Goal: Navigation & Orientation: Understand site structure

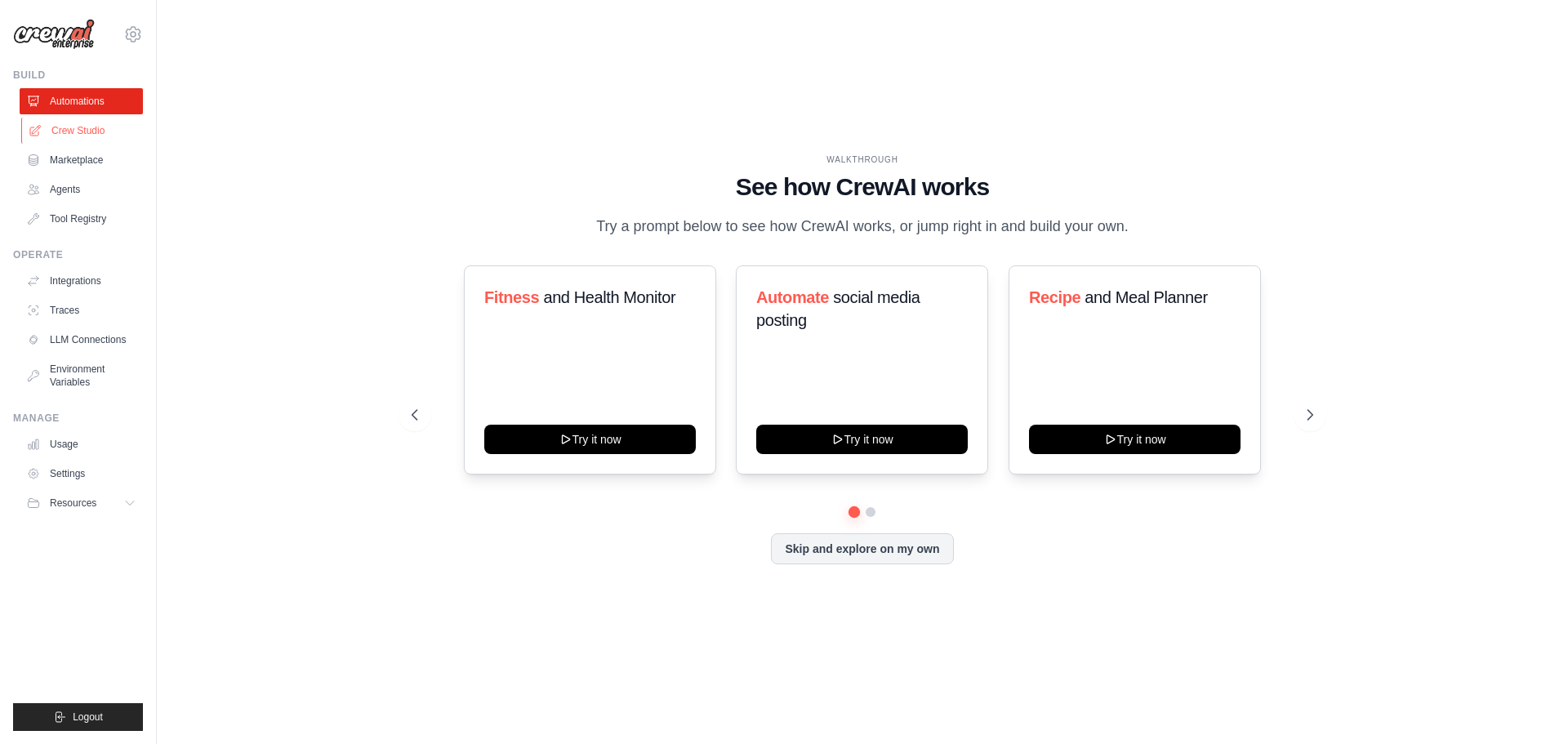
click at [80, 133] on link "Crew Studio" at bounding box center [83, 130] width 123 height 26
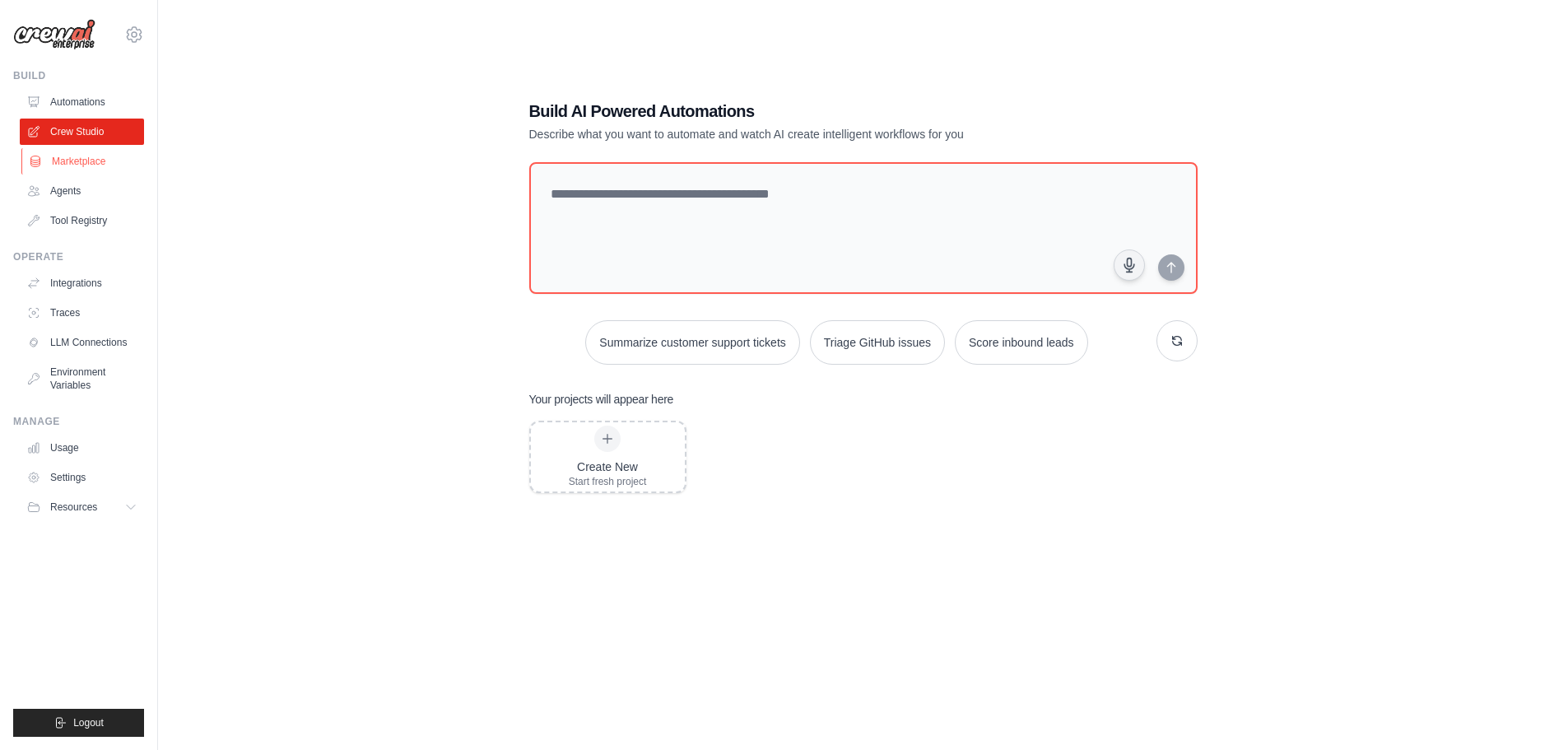
click at [91, 163] on link "Marketplace" at bounding box center [84, 161] width 124 height 26
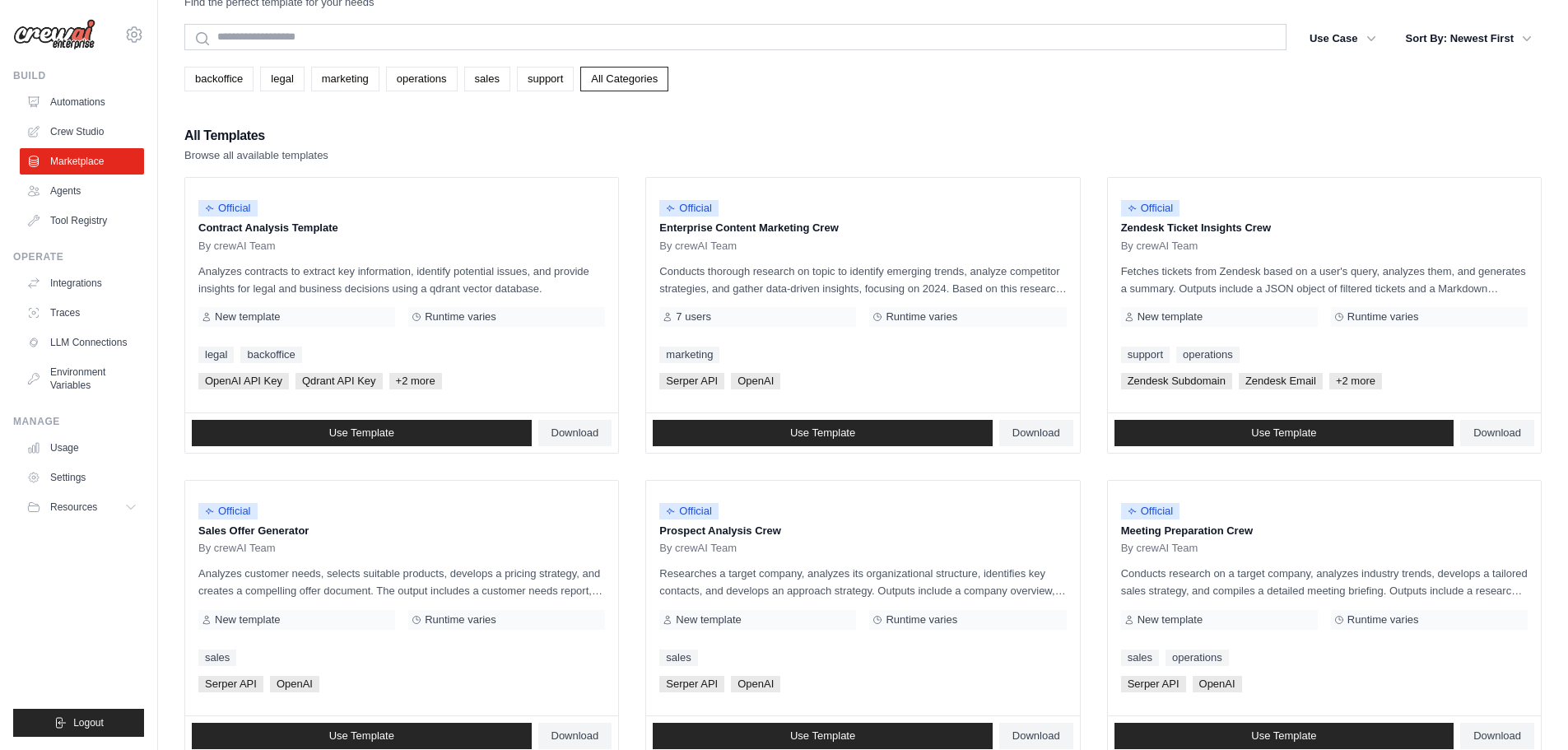
scroll to position [82, 0]
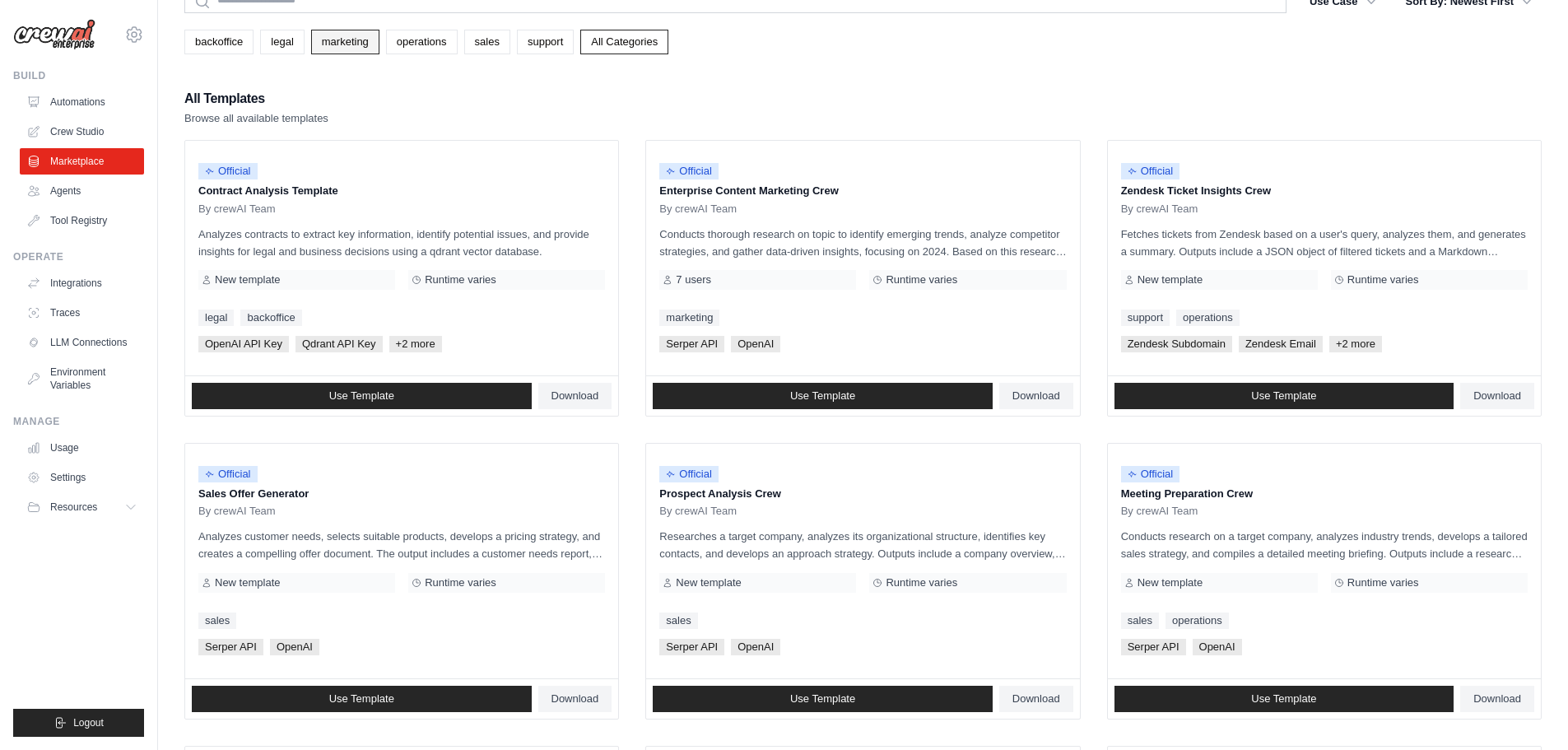
click at [361, 43] on link "marketing" at bounding box center [345, 41] width 68 height 24
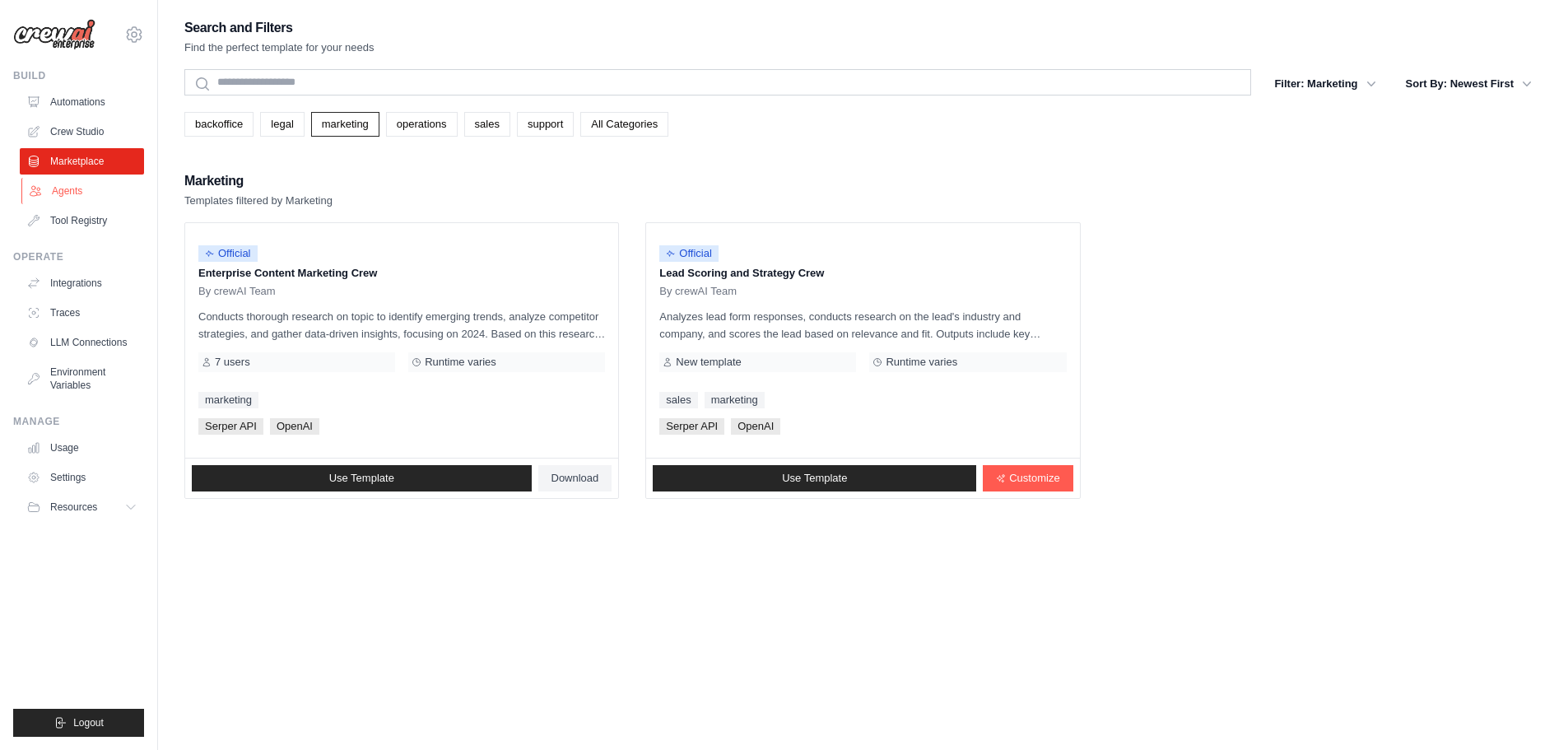
click at [78, 191] on link "Agents" at bounding box center [84, 190] width 124 height 26
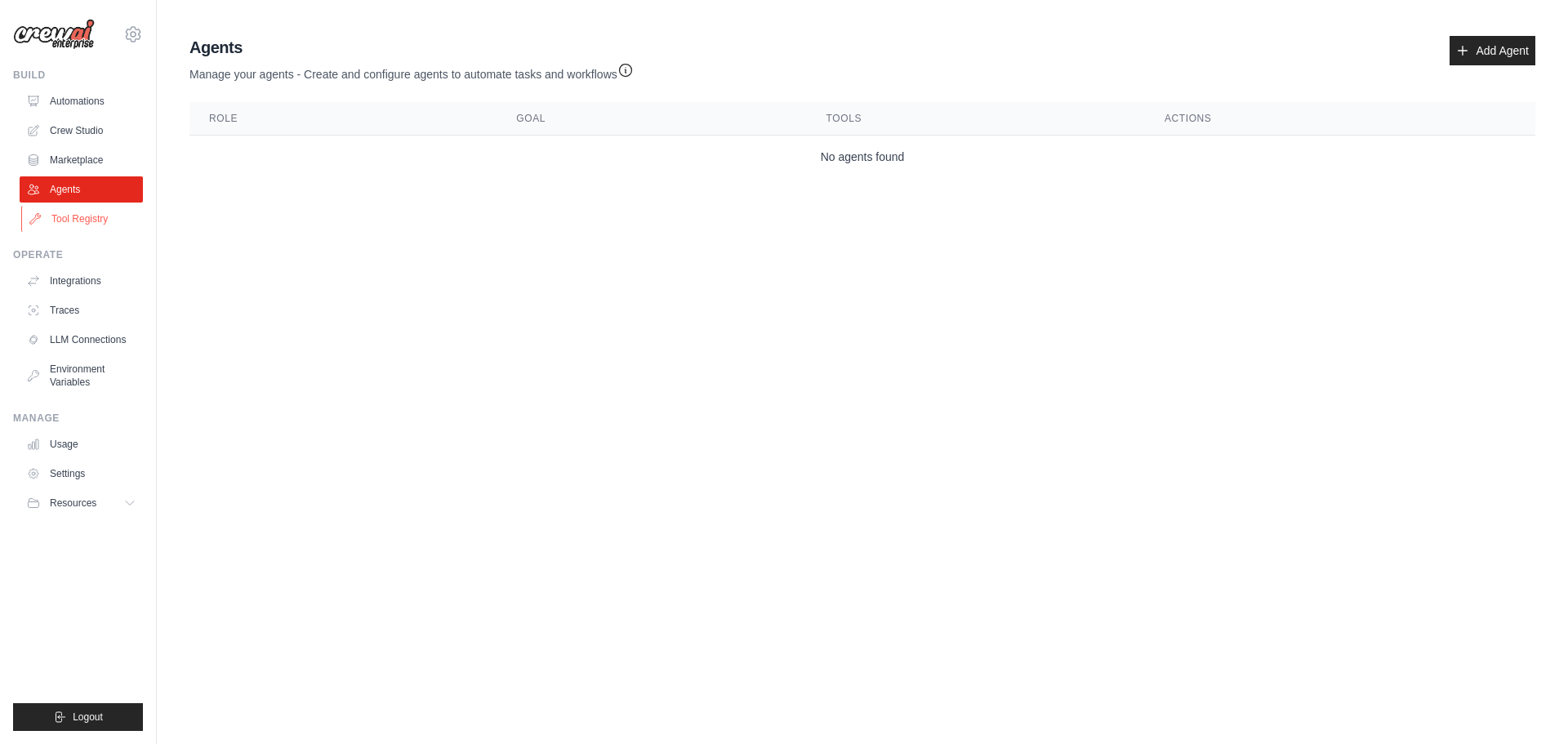
click at [82, 219] on link "Tool Registry" at bounding box center [83, 218] width 123 height 26
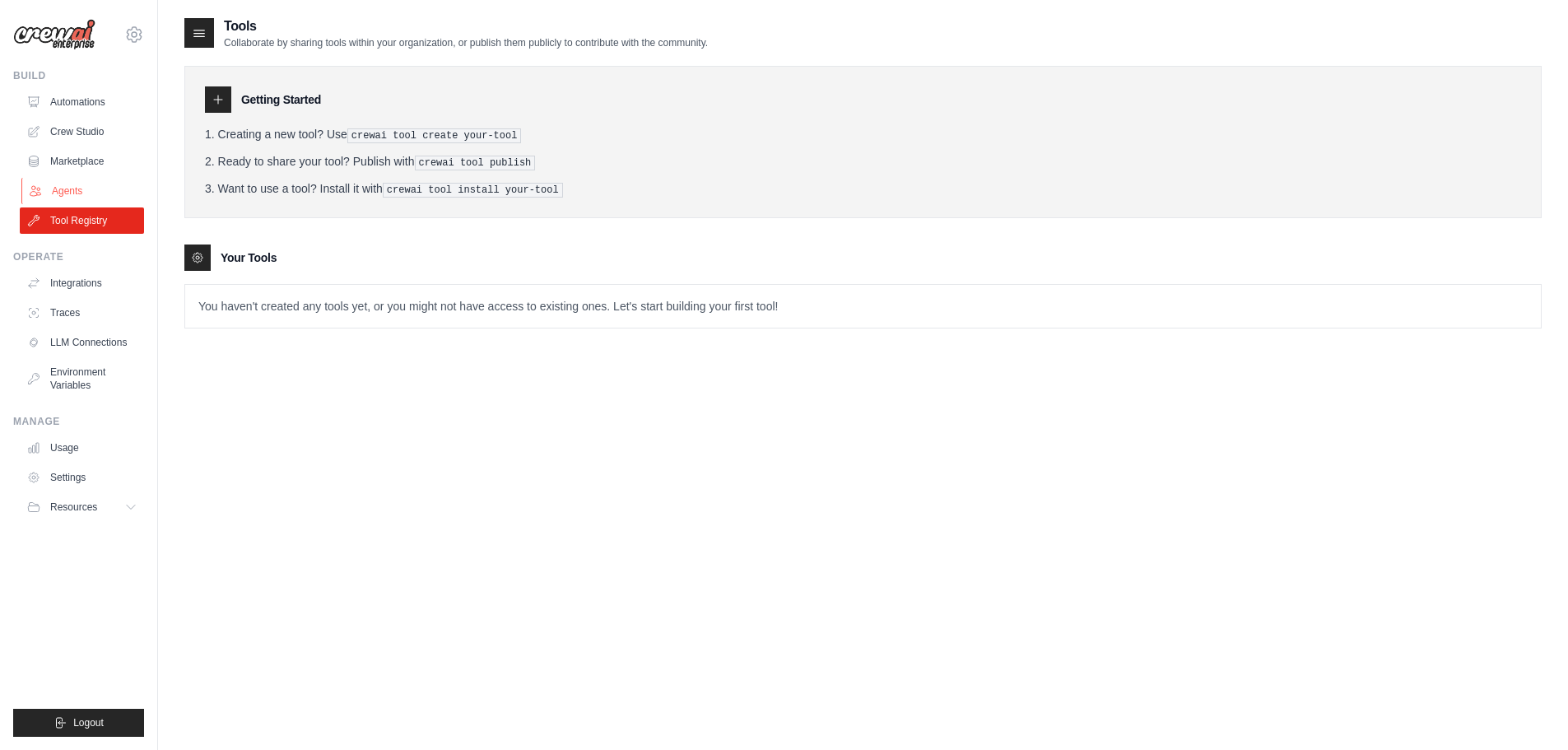
click at [84, 197] on link "Agents" at bounding box center [84, 190] width 124 height 26
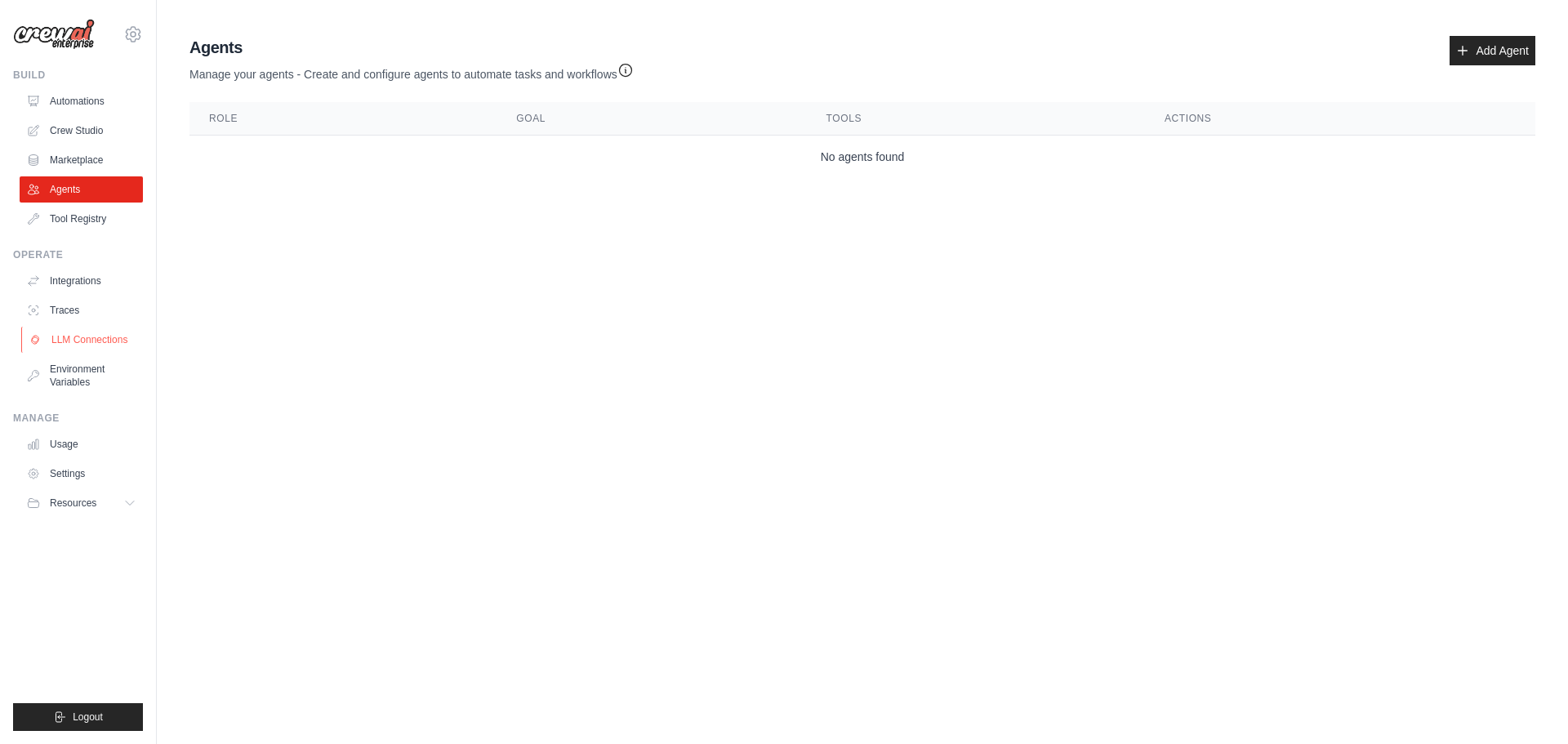
click at [122, 339] on link "LLM Connections" at bounding box center [83, 340] width 123 height 26
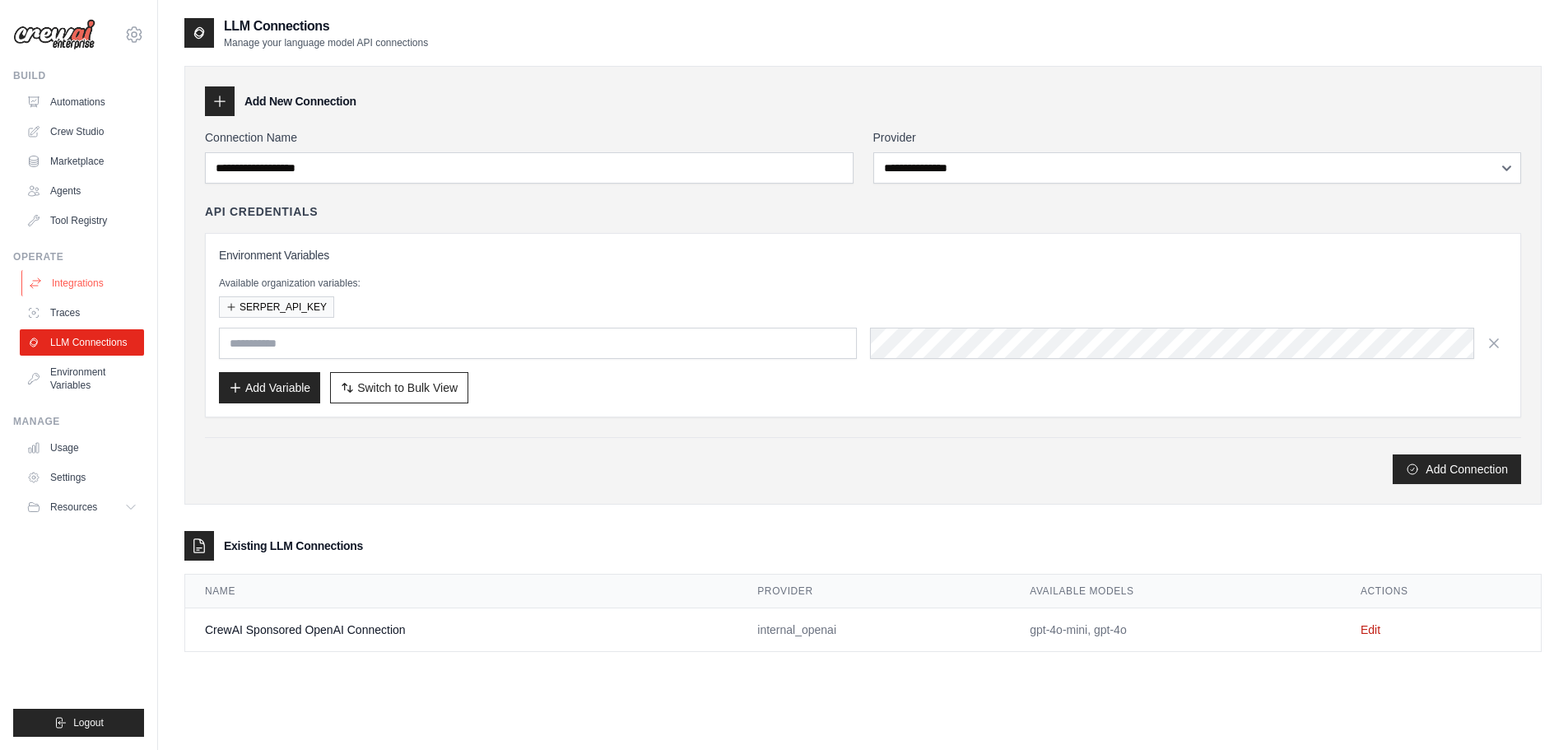
click at [77, 286] on link "Integrations" at bounding box center [84, 283] width 124 height 26
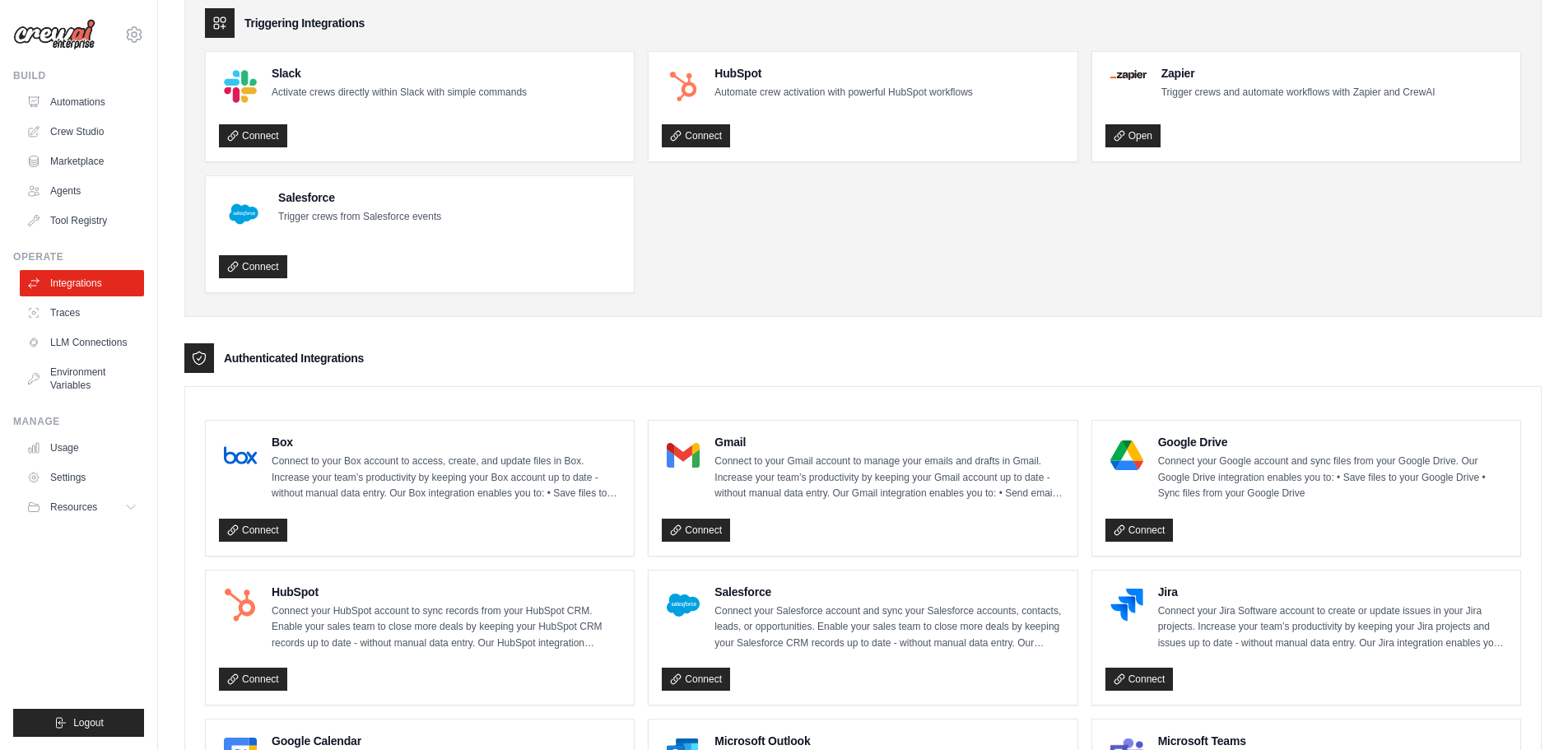
scroll to position [247, 0]
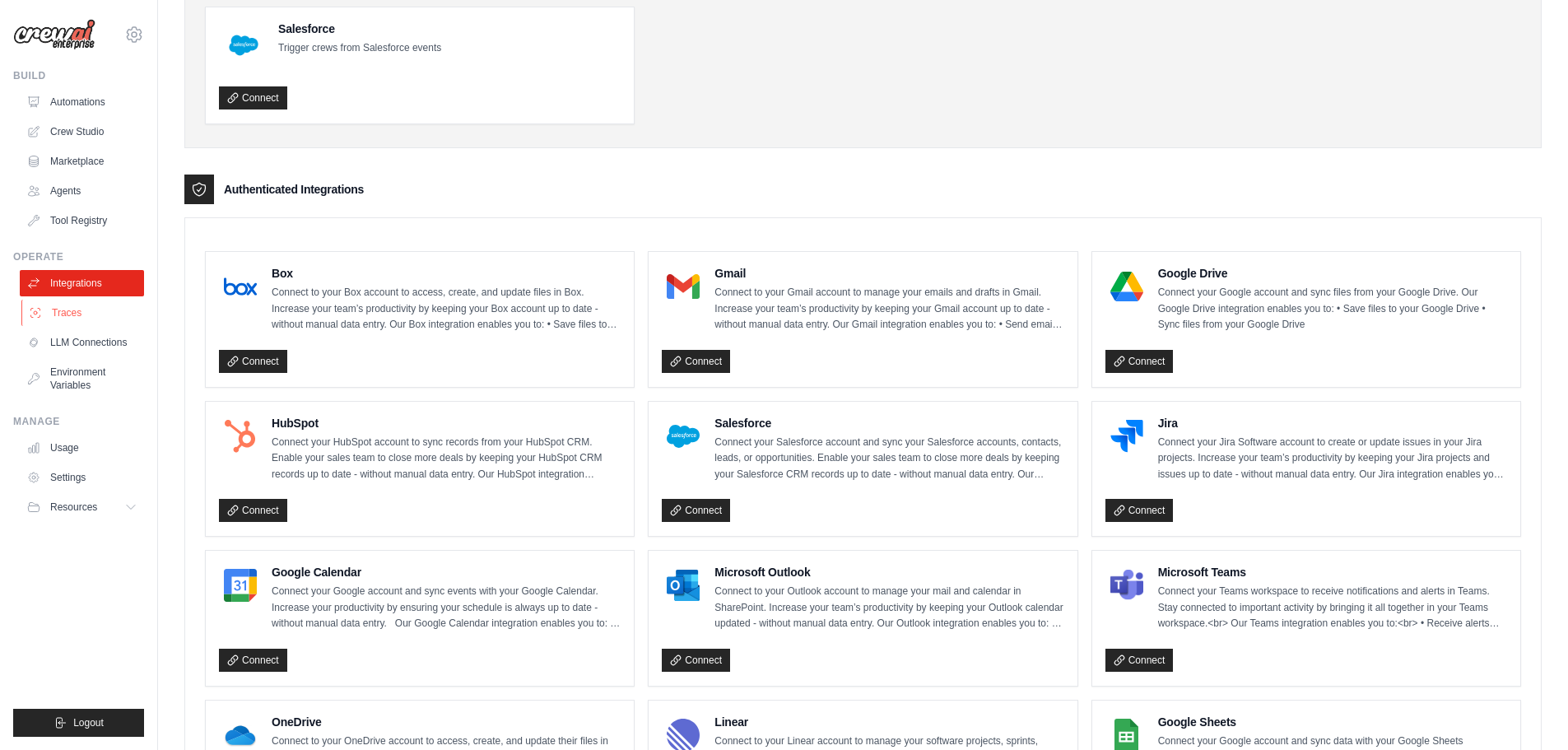
click at [110, 312] on link "Traces" at bounding box center [84, 312] width 124 height 26
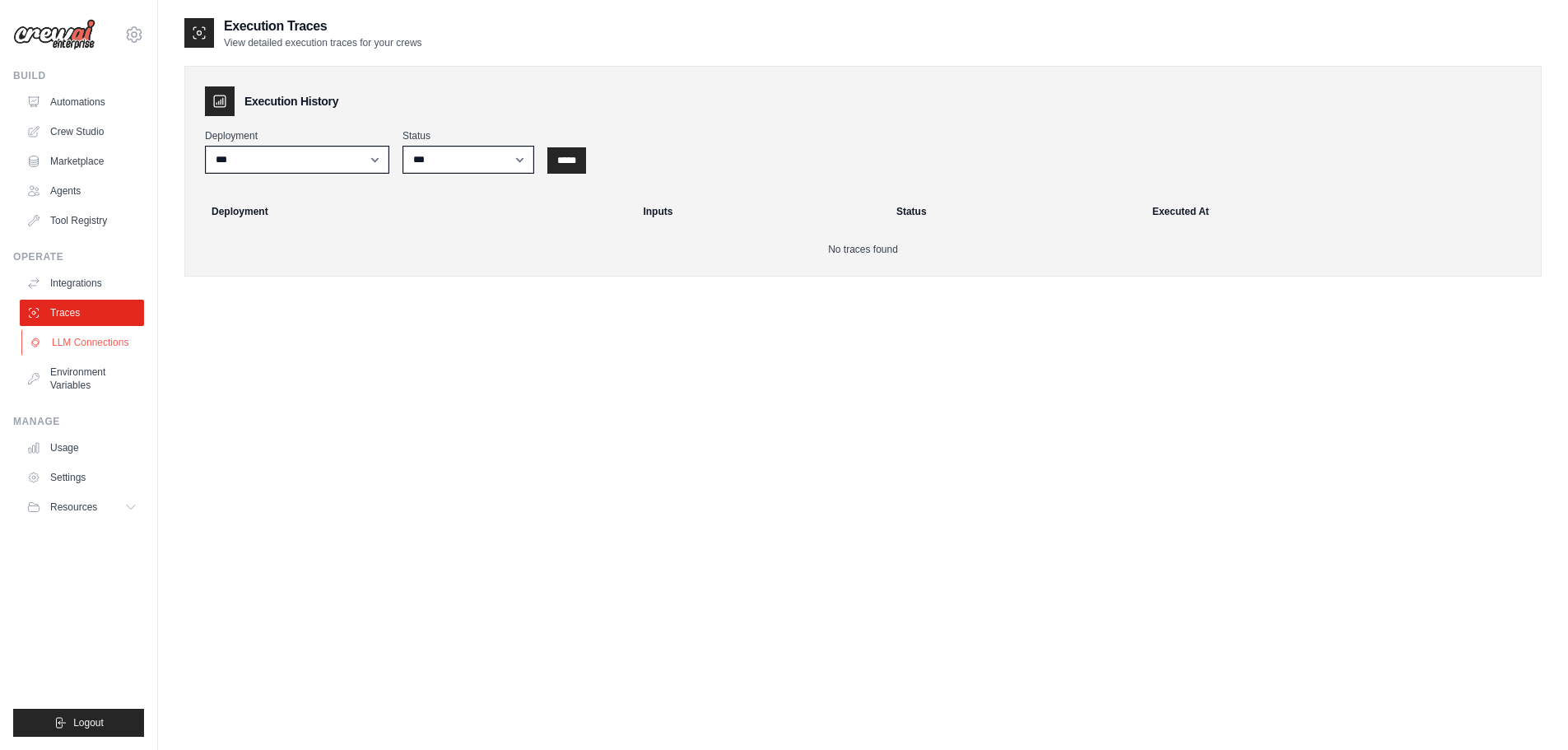
click at [104, 336] on link "LLM Connections" at bounding box center [84, 342] width 124 height 26
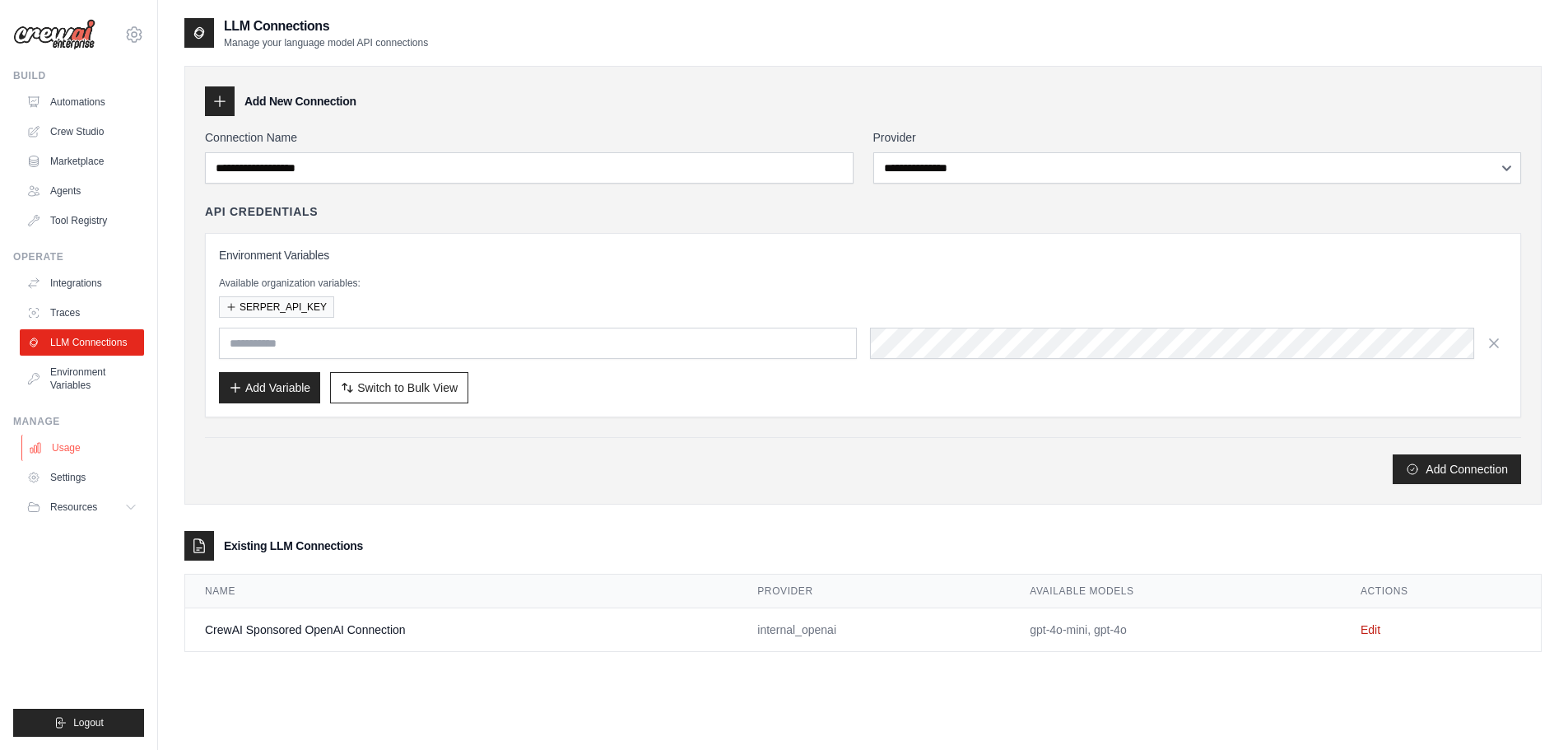
click at [98, 454] on link "Usage" at bounding box center [84, 447] width 124 height 26
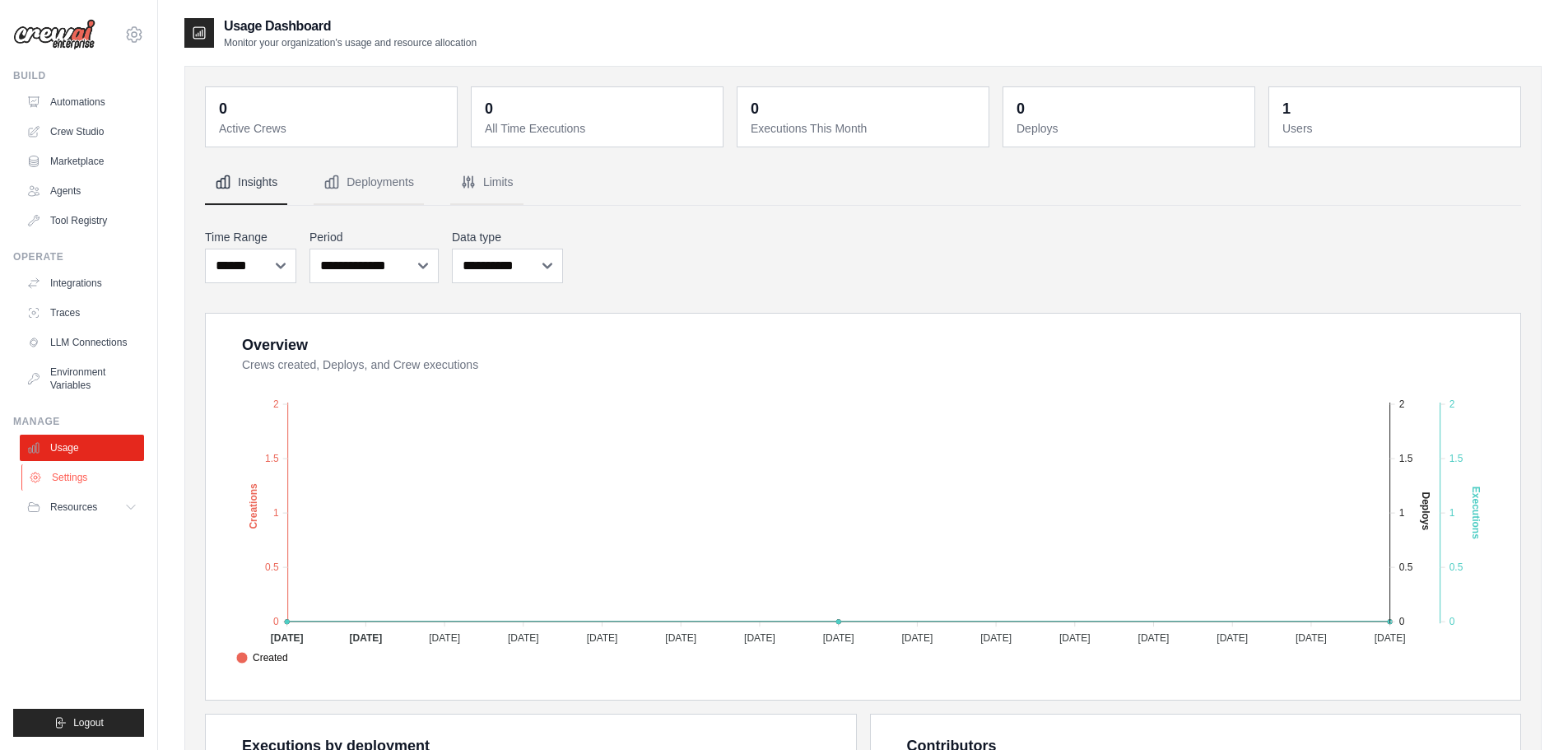
click at [97, 486] on link "Settings" at bounding box center [84, 477] width 124 height 26
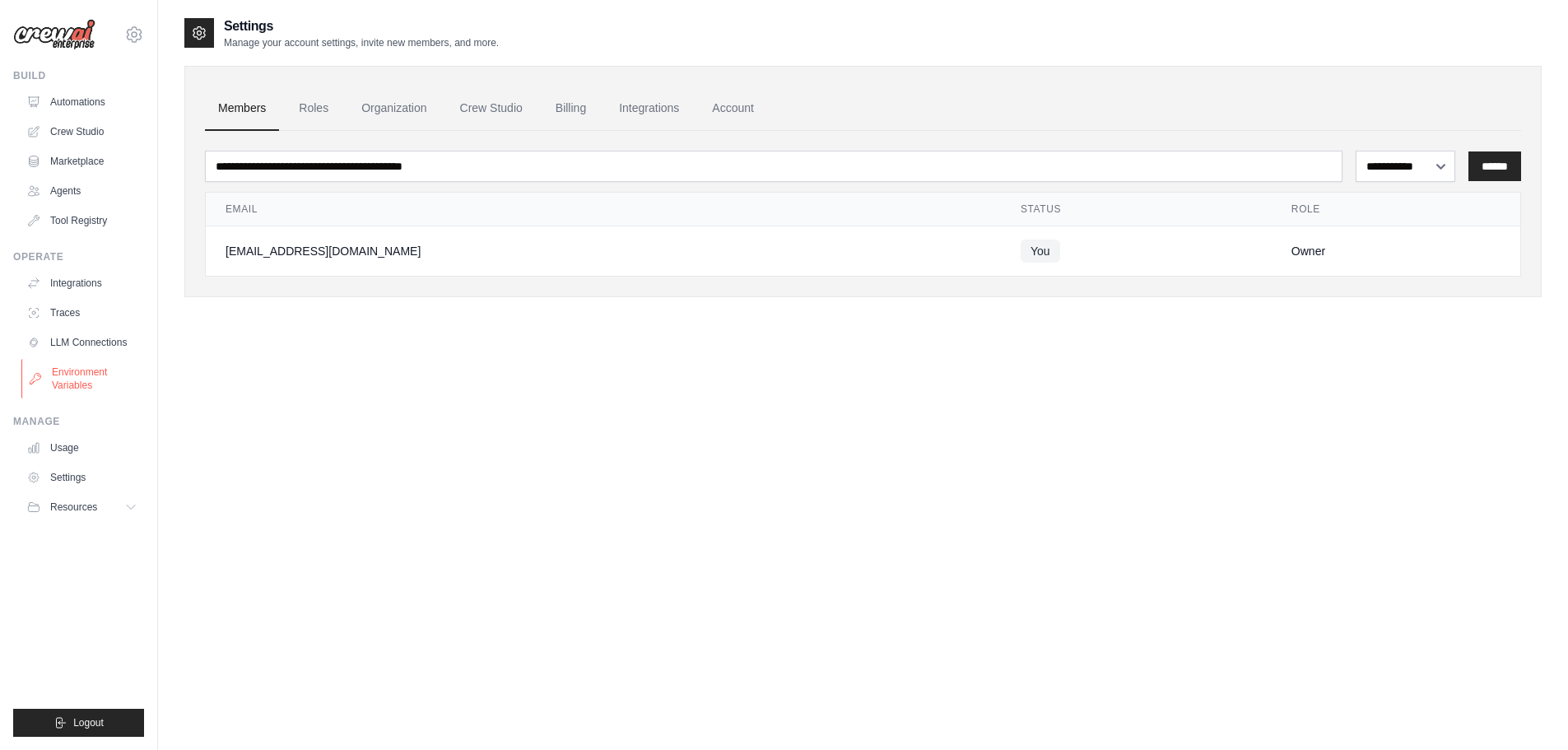
click at [89, 378] on link "Environment Variables" at bounding box center [84, 378] width 124 height 39
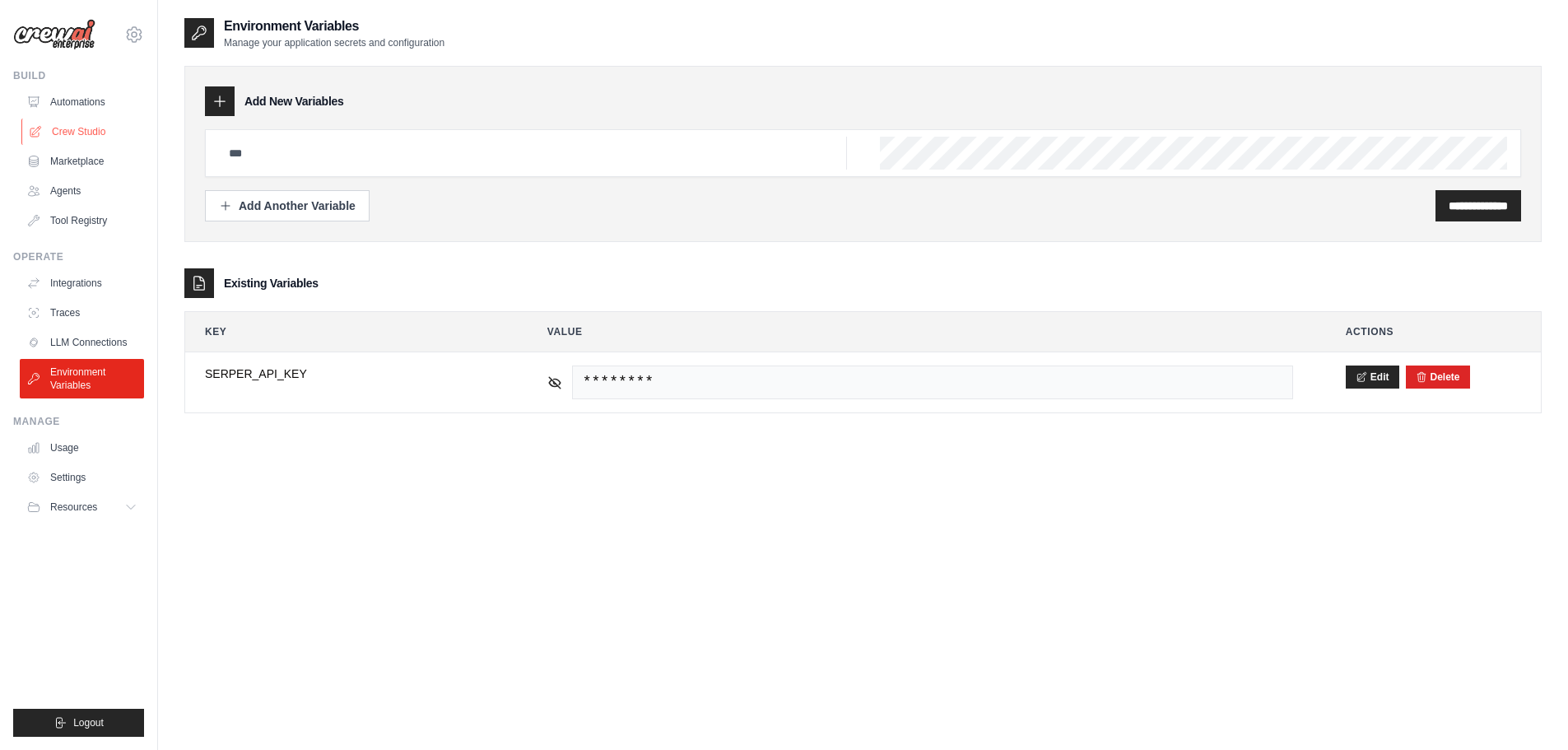
click at [76, 122] on link "Crew Studio" at bounding box center [84, 131] width 124 height 26
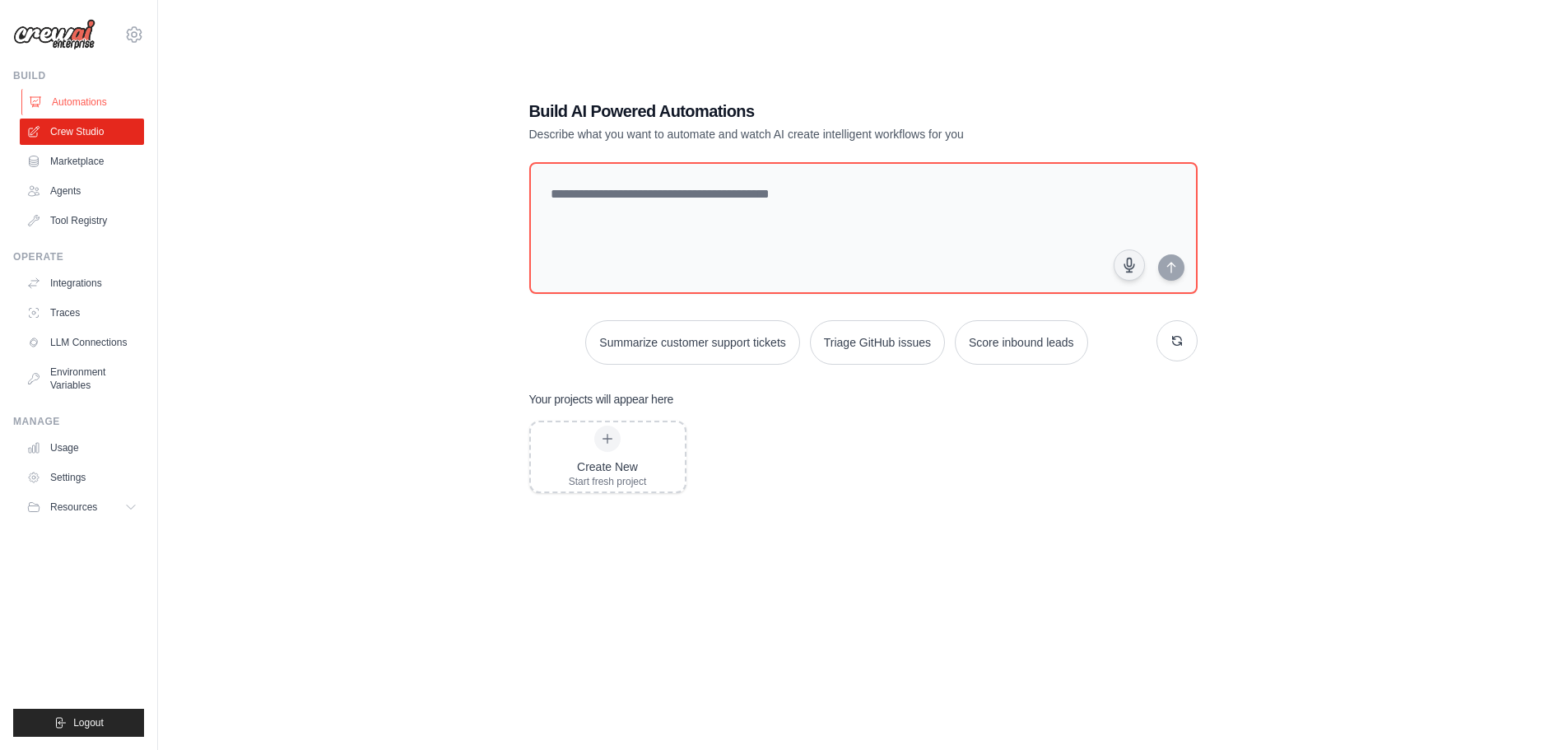
click at [87, 102] on link "Automations" at bounding box center [84, 102] width 124 height 26
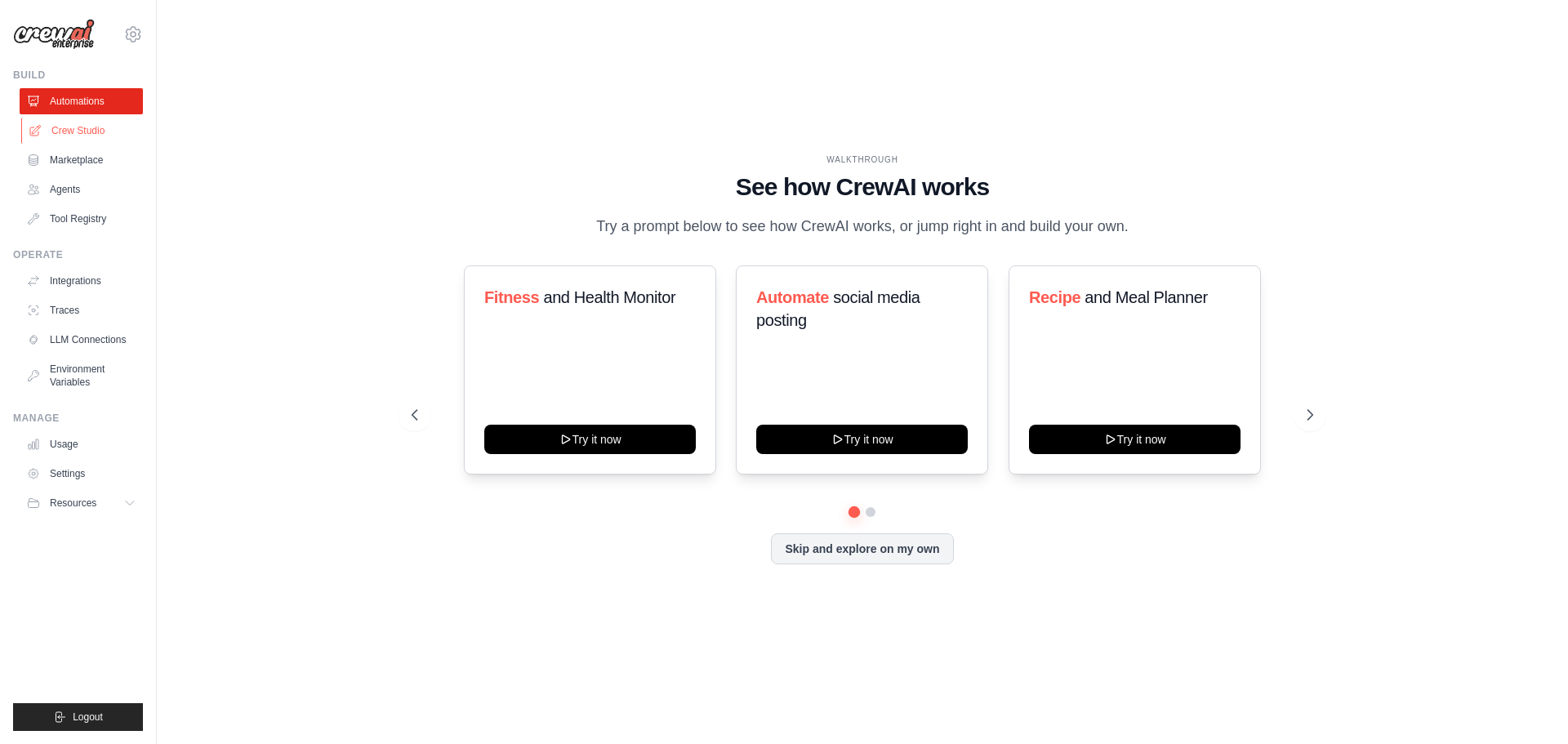
click at [93, 131] on link "Crew Studio" at bounding box center [83, 130] width 123 height 26
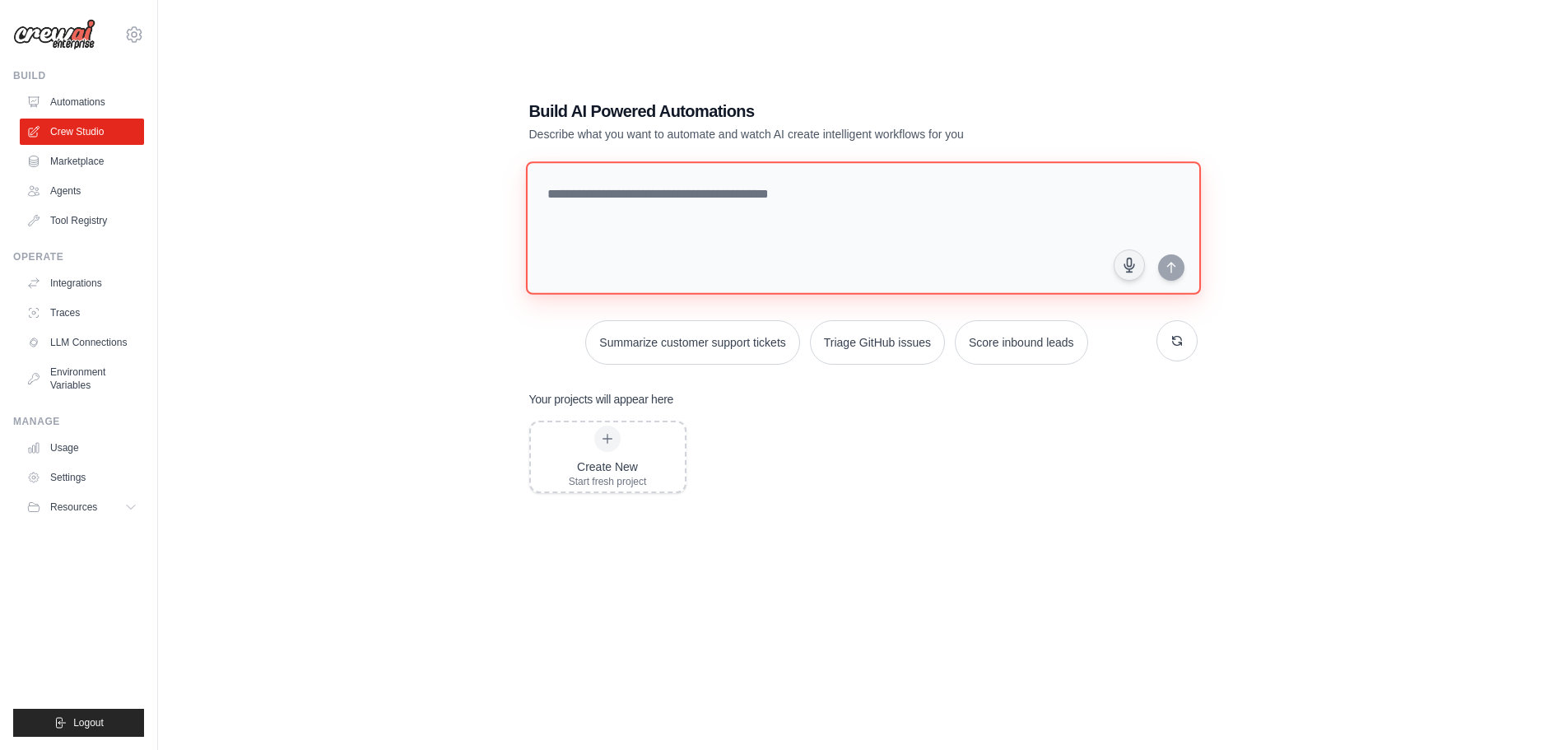
click at [707, 223] on textarea at bounding box center [862, 227] width 675 height 133
